Goal: Task Accomplishment & Management: Manage account settings

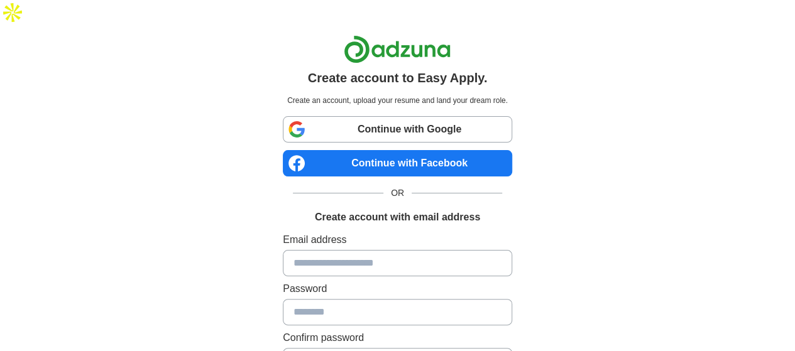
scroll to position [150, 0]
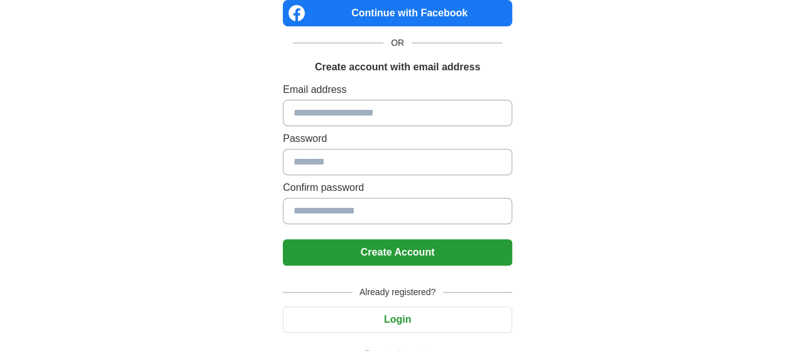
click at [399, 307] on button "Login" at bounding box center [397, 320] width 229 height 26
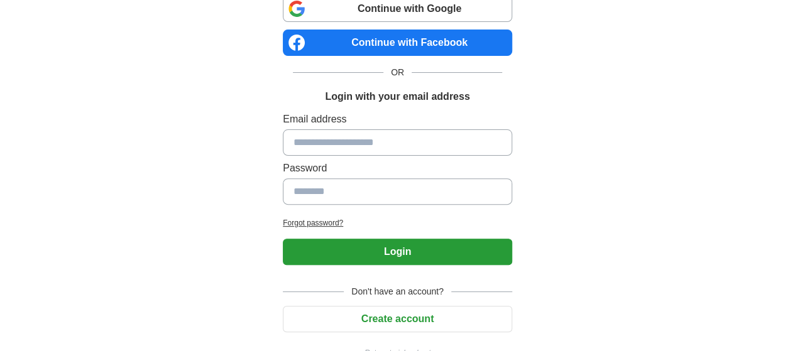
drag, startPoint x: 370, startPoint y: 131, endPoint x: 373, endPoint y: 125, distance: 6.8
click at [373, 125] on div "Email address Password" at bounding box center [397, 161] width 229 height 98
click at [373, 130] on input at bounding box center [397, 143] width 229 height 26
type input "**********"
click at [367, 179] on input at bounding box center [397, 192] width 229 height 26
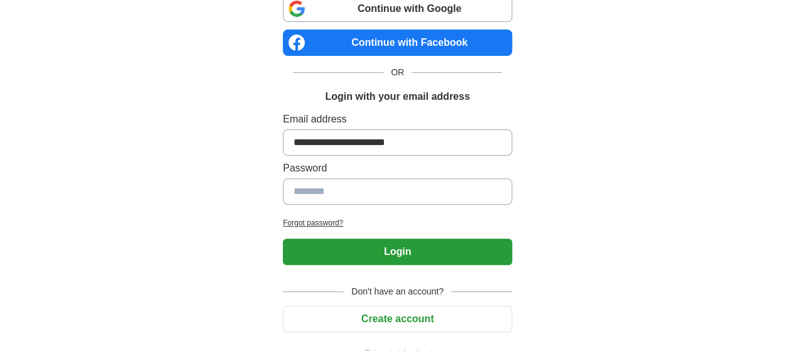
click at [373, 179] on input at bounding box center [397, 192] width 229 height 26
type input "**********"
click at [363, 239] on button "Login" at bounding box center [397, 252] width 229 height 26
click at [380, 239] on button "Login" at bounding box center [397, 252] width 229 height 26
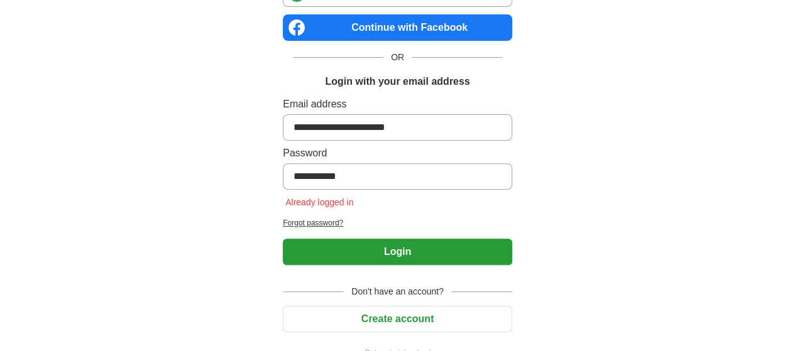
scroll to position [0, 0]
